Goal: Information Seeking & Learning: Check status

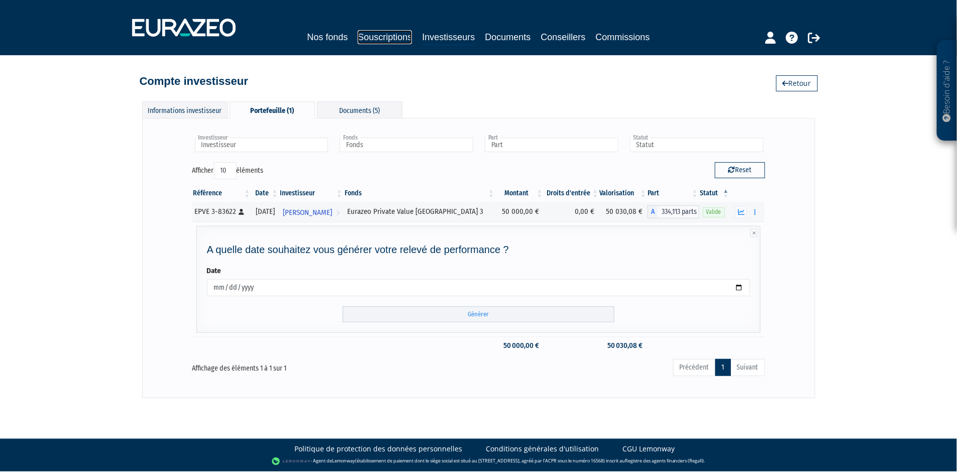
click at [385, 32] on link "Souscriptions" at bounding box center [385, 37] width 54 height 14
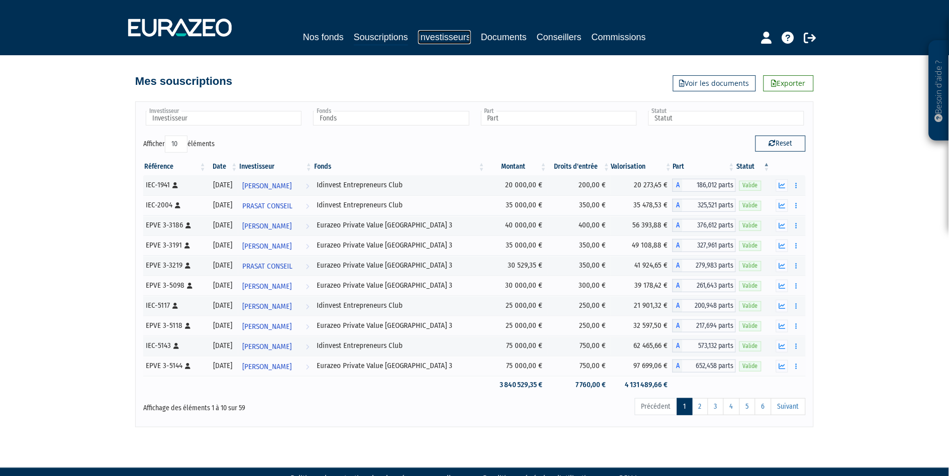
click at [451, 37] on link "Investisseurs" at bounding box center [444, 37] width 53 height 14
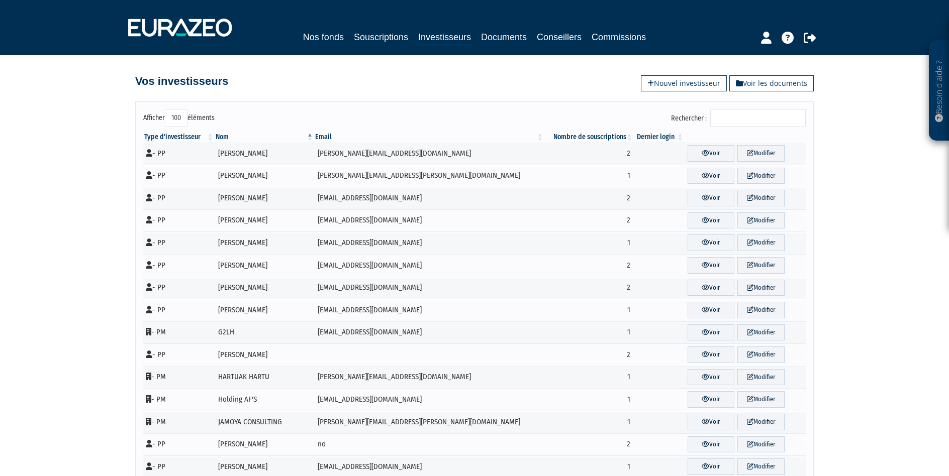
select select "100"
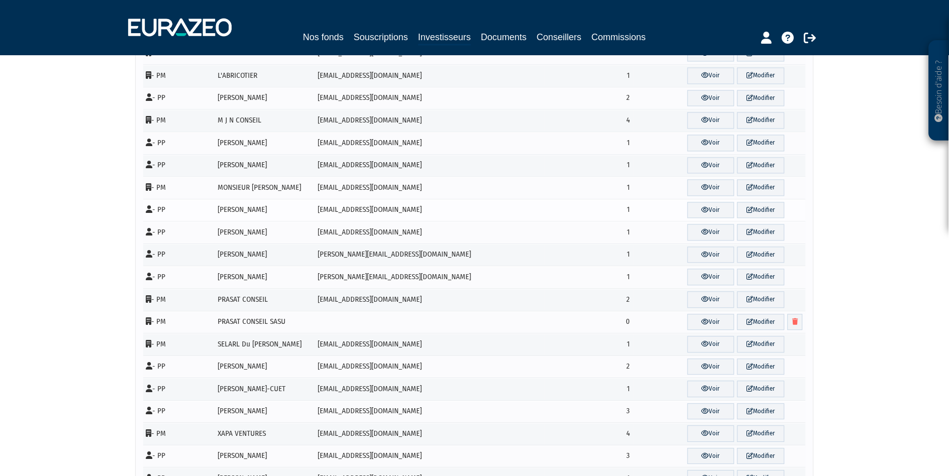
scroll to position [558, 0]
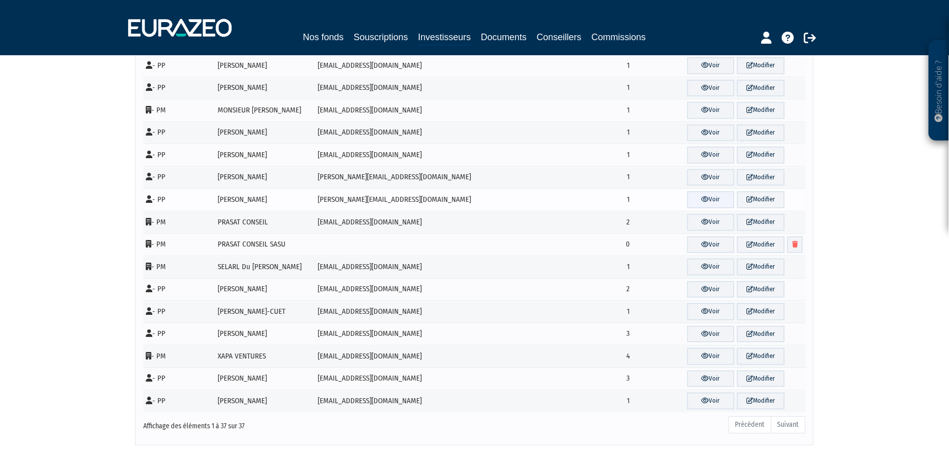
click at [696, 201] on link "Voir" at bounding box center [710, 199] width 47 height 17
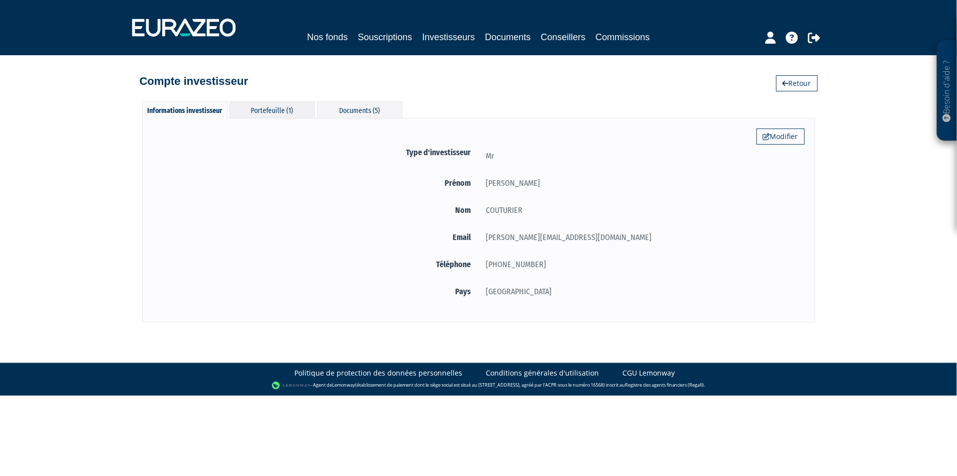
click at [272, 112] on div "Portefeuille (1)" at bounding box center [272, 109] width 85 height 17
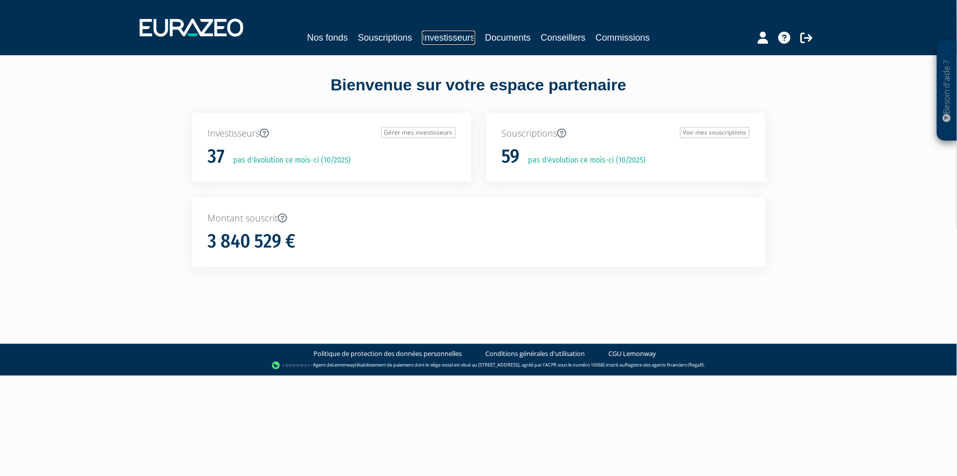
click at [440, 31] on link "Investisseurs" at bounding box center [448, 38] width 53 height 14
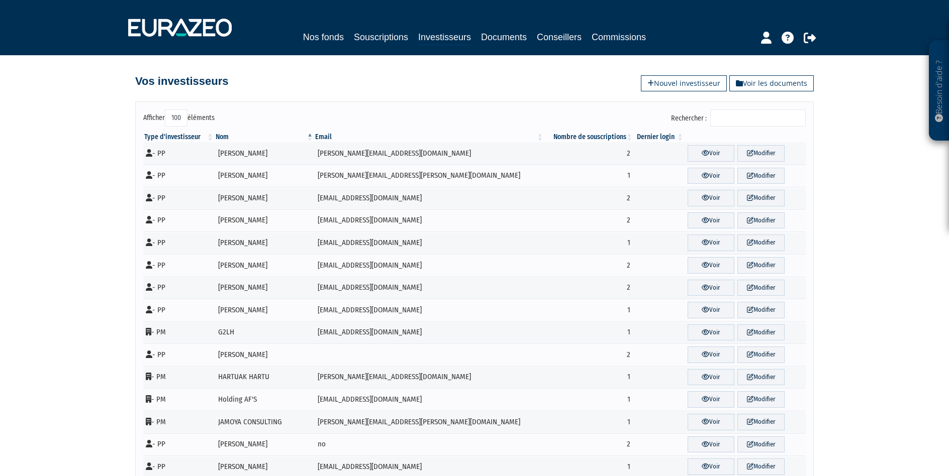
select select "100"
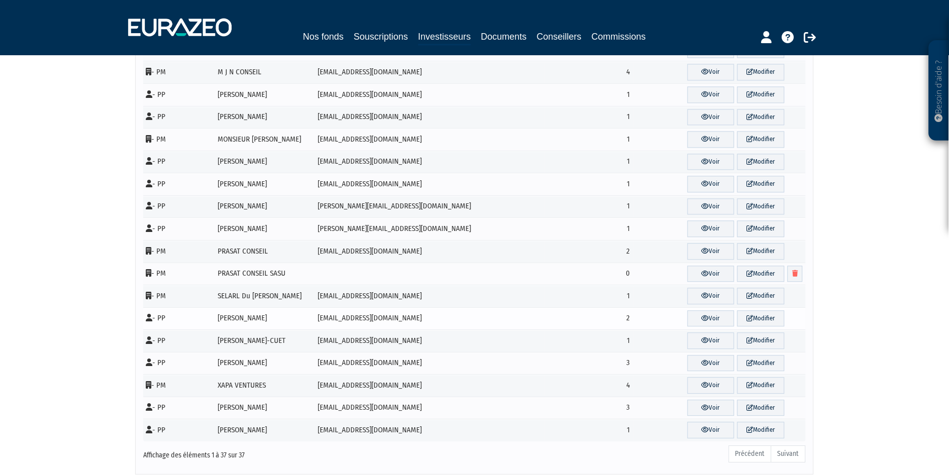
scroll to position [604, 0]
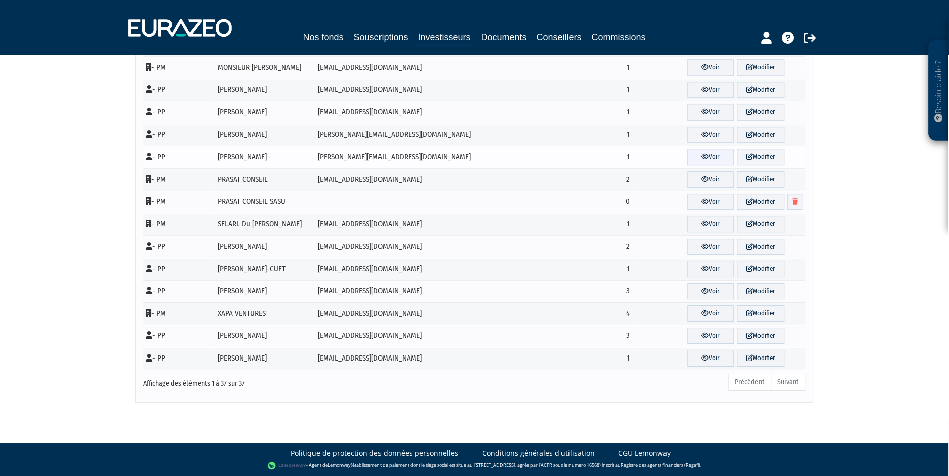
click at [696, 154] on link "Voir" at bounding box center [710, 157] width 47 height 17
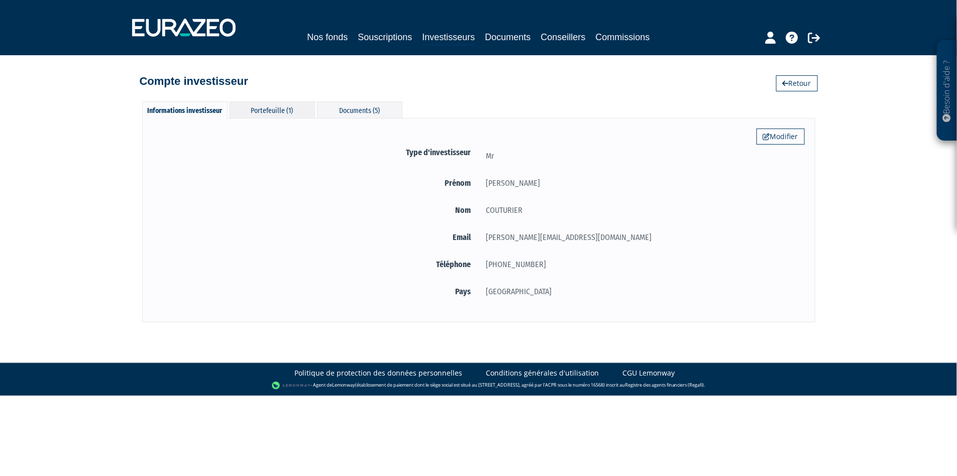
click at [270, 102] on div "Portefeuille (1)" at bounding box center [272, 109] width 85 height 17
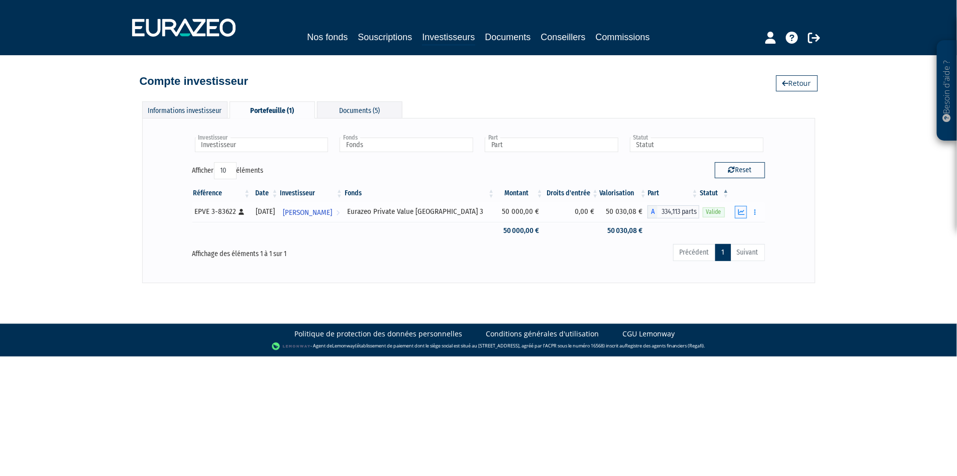
click at [740, 209] on icon "button" at bounding box center [741, 212] width 7 height 7
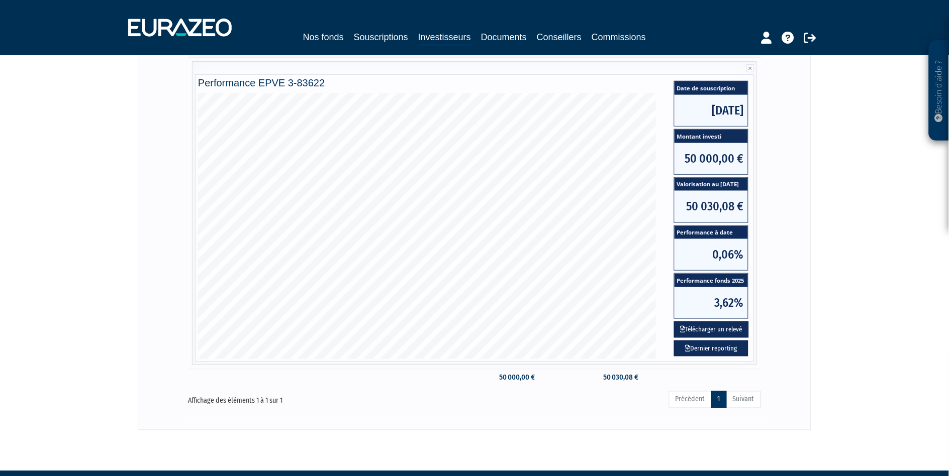
scroll to position [167, 0]
